Goal: Find specific page/section: Find specific page/section

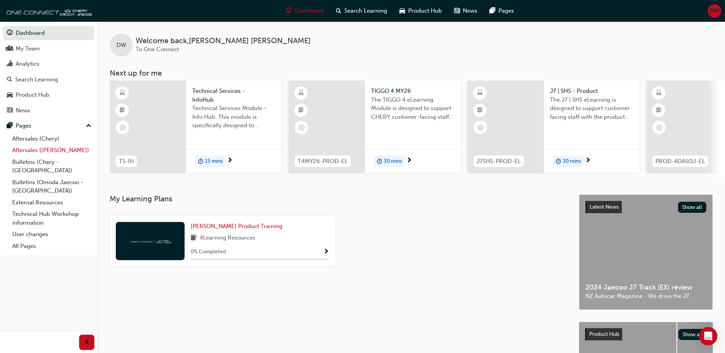
click at [48, 152] on link "Aftersales ([PERSON_NAME])" at bounding box center [51, 151] width 85 height 12
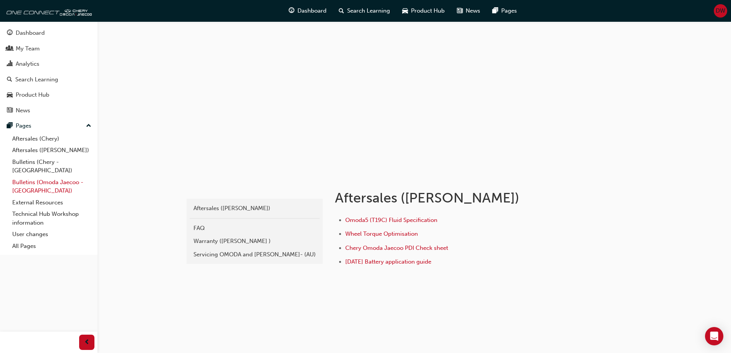
click at [41, 177] on link "Bulletins (Omoda Jaecoo - [GEOGRAPHIC_DATA])" at bounding box center [51, 187] width 85 height 20
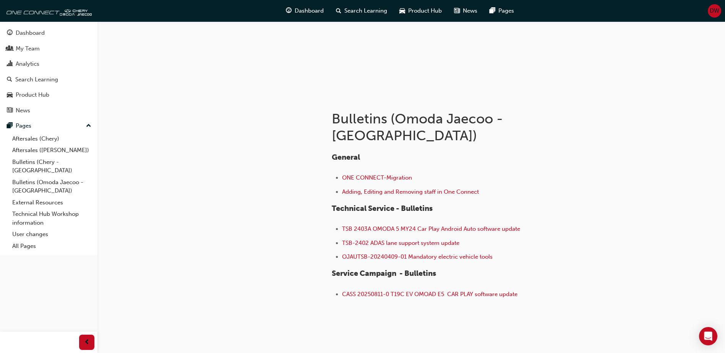
scroll to position [84, 0]
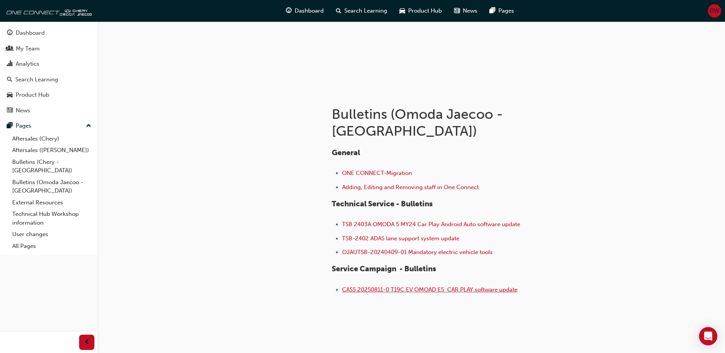
click at [401, 286] on span "CASS 20250811-0 T19C EV OMOAD E5 CAR PLAY software update" at bounding box center [429, 289] width 175 height 7
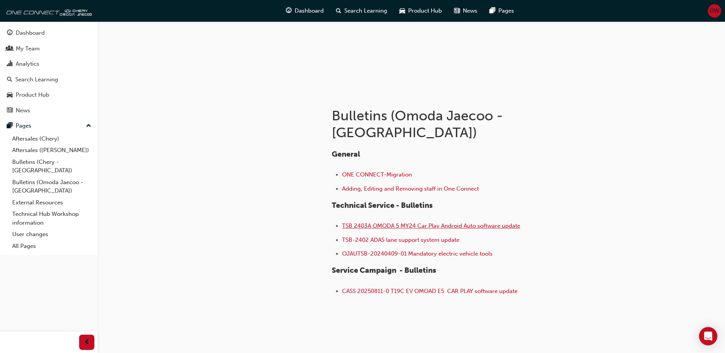
scroll to position [84, 0]
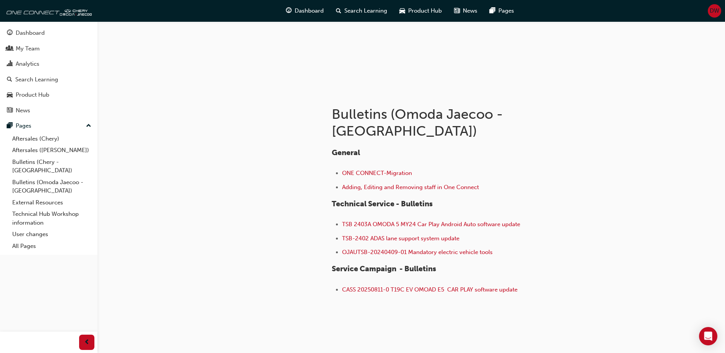
drag, startPoint x: 523, startPoint y: 274, endPoint x: 343, endPoint y: 277, distance: 180.1
click at [343, 285] on li "CASS 20250811-0 T19C EV OMOAD E5 CAR PLAY software update" at bounding box center [461, 290] width 238 height 11
copy span "CASS 20250811-0 T19C EV OMOAD E5 CAR PLAY software update"
click at [460, 286] on span "CASS 20250811-0 T19C EV OMOAD E5 CAR PLAY software update" at bounding box center [429, 289] width 175 height 7
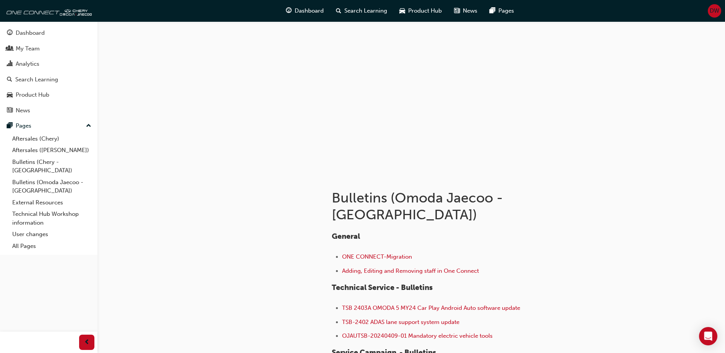
click at [716, 13] on span "DW" at bounding box center [715, 10] width 10 height 9
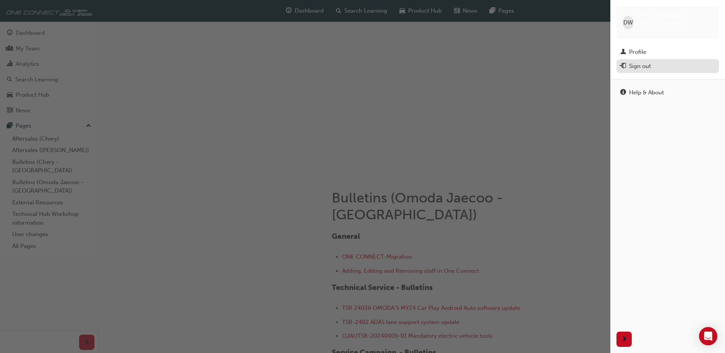
click at [641, 62] on div "Sign out" at bounding box center [640, 66] width 22 height 9
